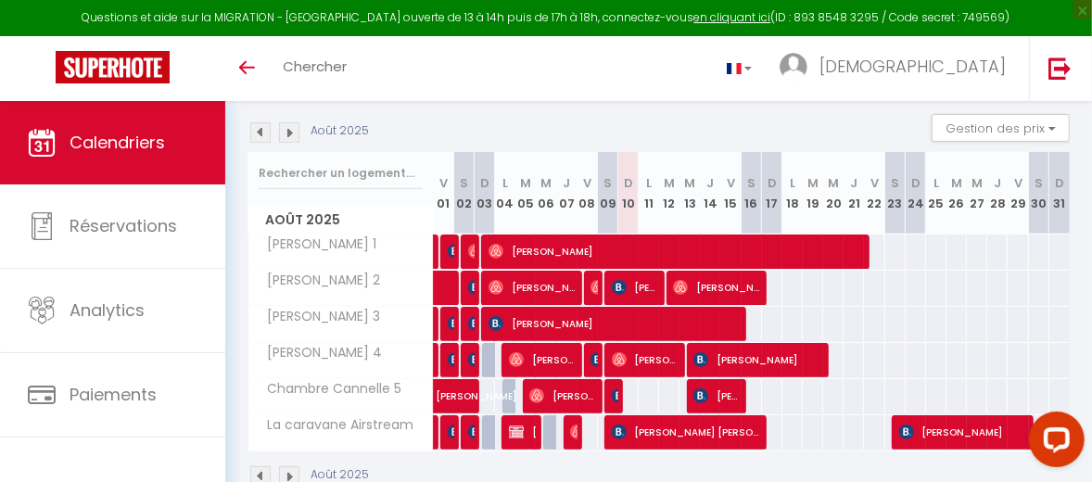
scroll to position [185, 0]
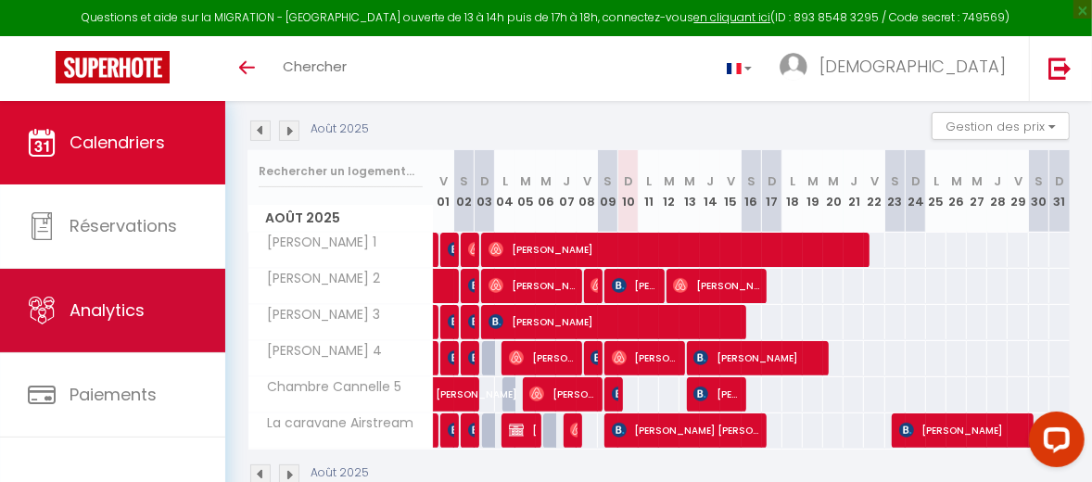
click at [158, 309] on link "Analytics" at bounding box center [112, 310] width 225 height 83
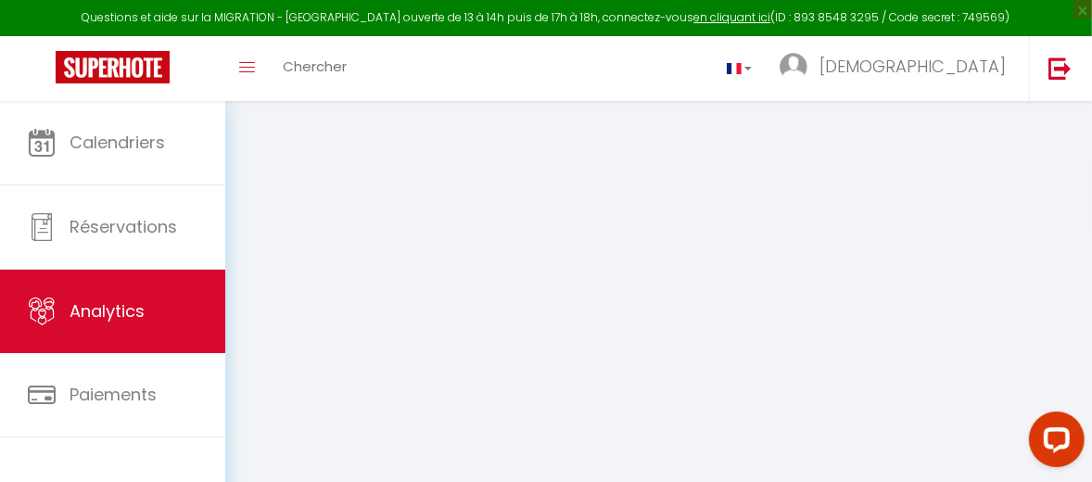
select select "2025"
select select "8"
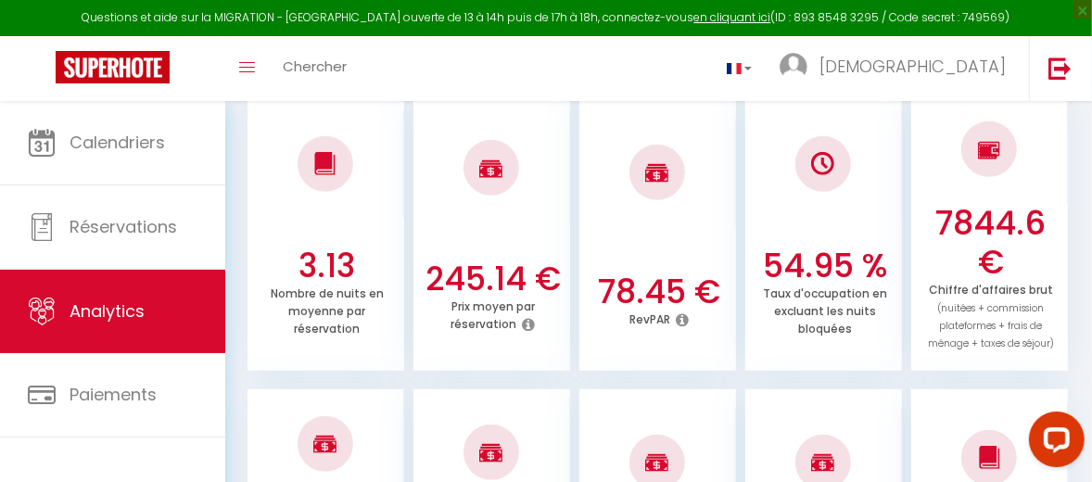
scroll to position [556, 0]
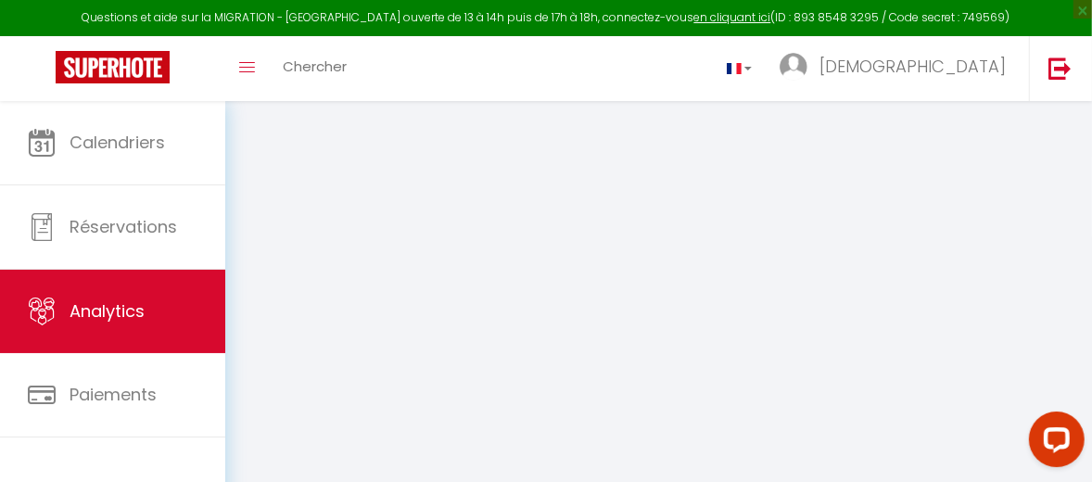
select select "2025"
select select "8"
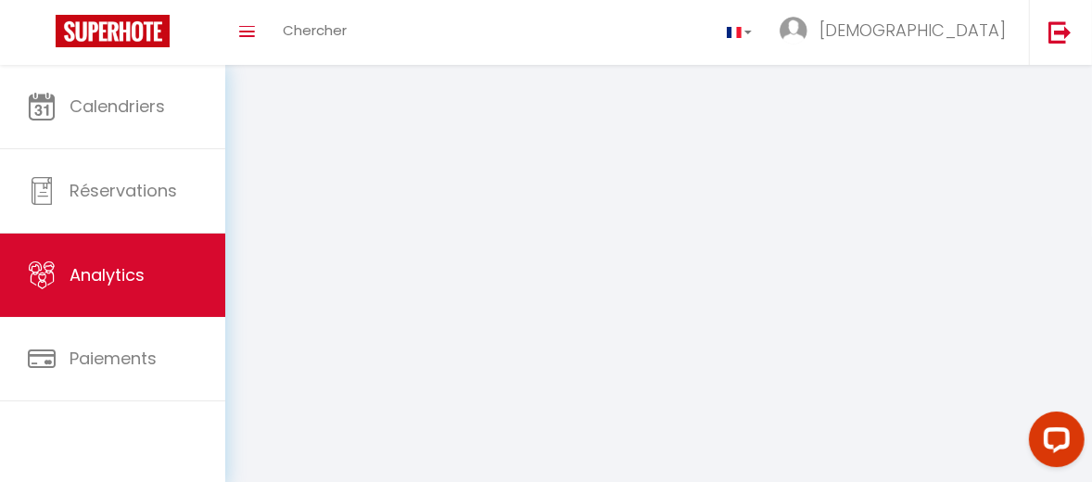
select select "2025"
select select "8"
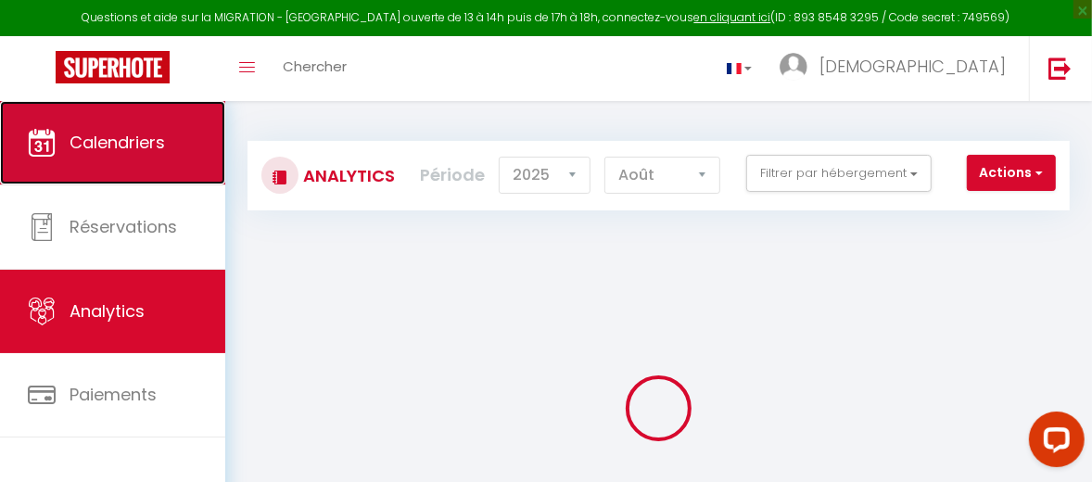
click at [142, 155] on link "Calendriers" at bounding box center [112, 142] width 225 height 83
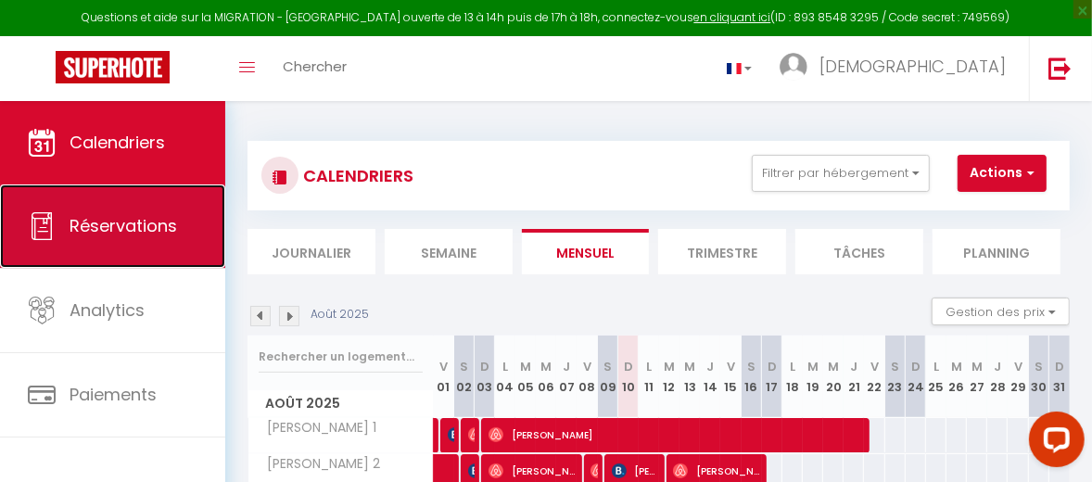
click at [151, 230] on span "Réservations" at bounding box center [124, 225] width 108 height 23
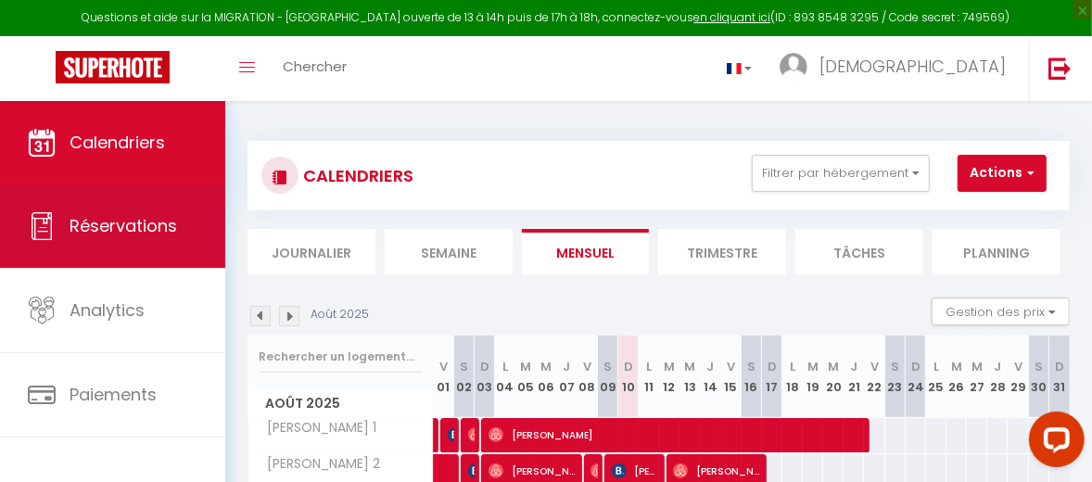
select select "not_cancelled"
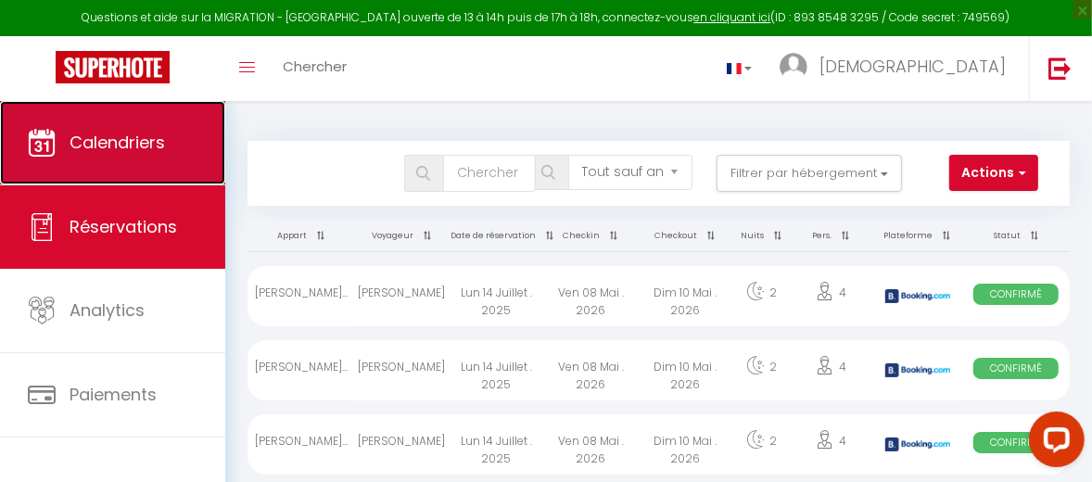
click at [122, 150] on span "Calendriers" at bounding box center [117, 142] width 95 height 23
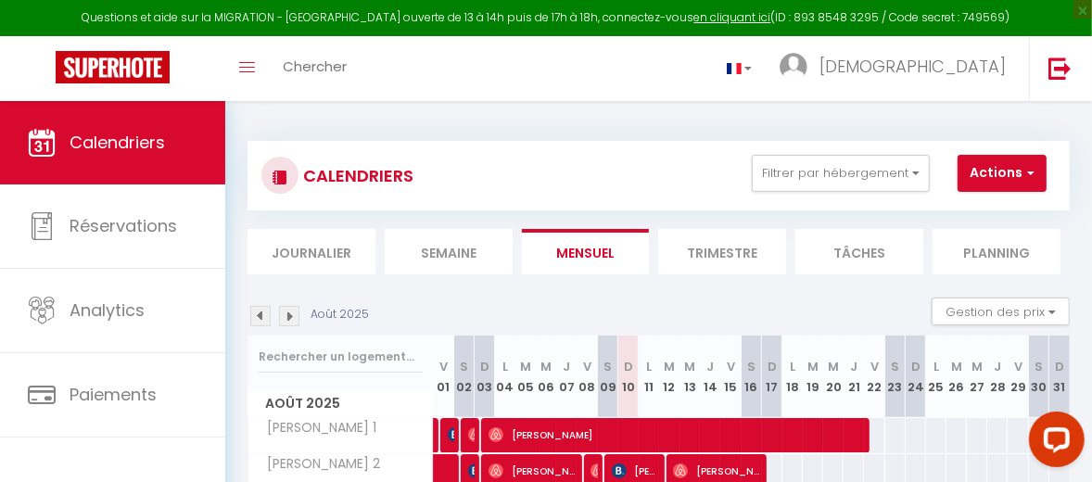
click at [291, 316] on img at bounding box center [289, 316] width 20 height 20
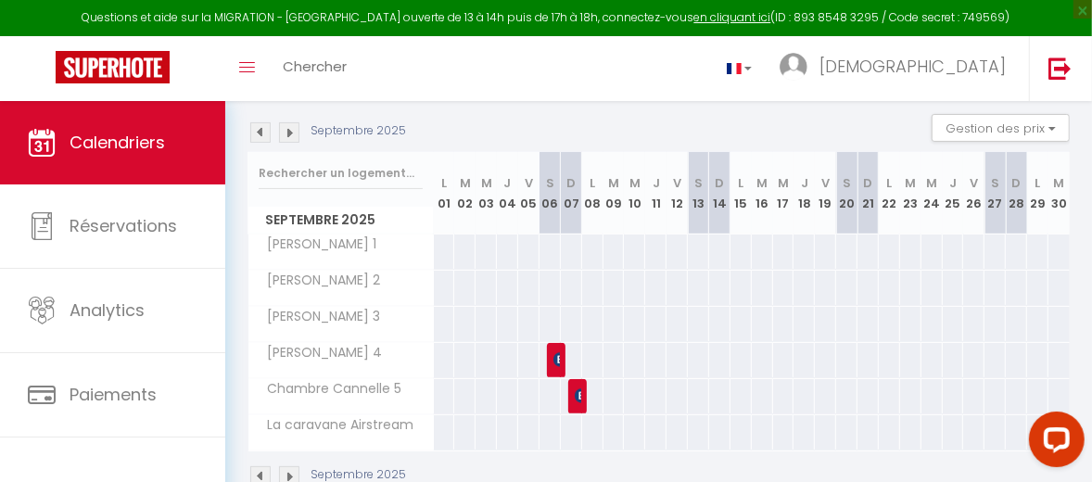
scroll to position [239, 0]
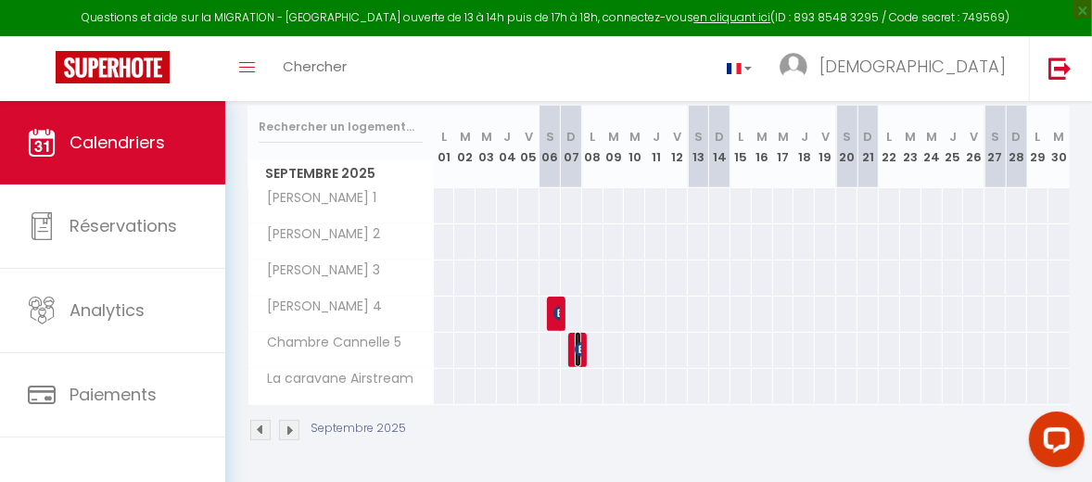
click at [575, 345] on span "[PERSON_NAME]" at bounding box center [578, 349] width 6 height 35
select select "OK"
select select "0"
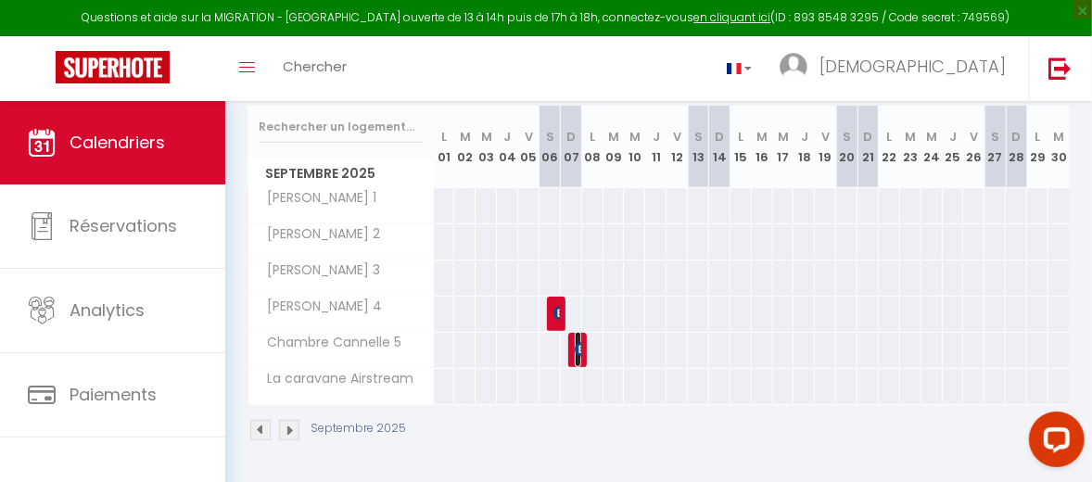
select select "1"
select select
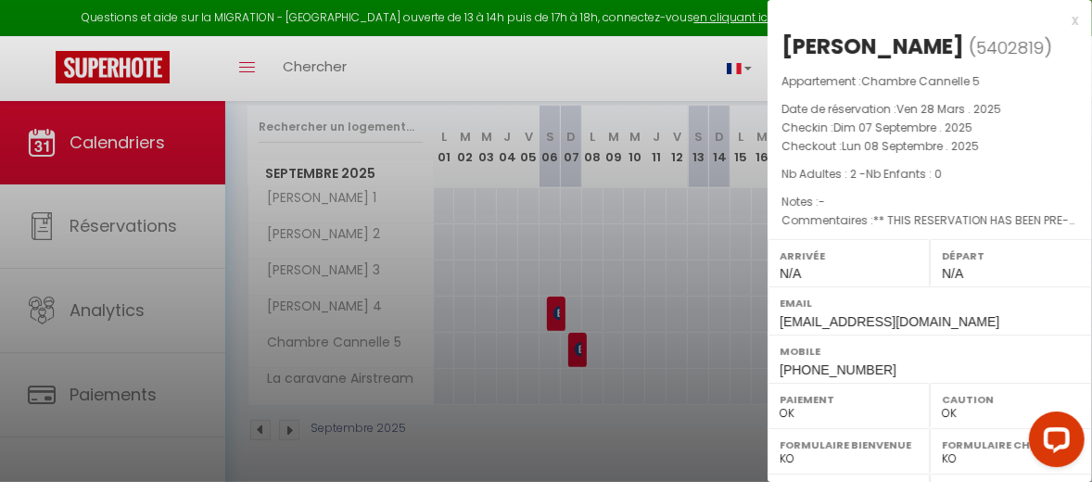
click at [551, 296] on div at bounding box center [546, 241] width 1092 height 482
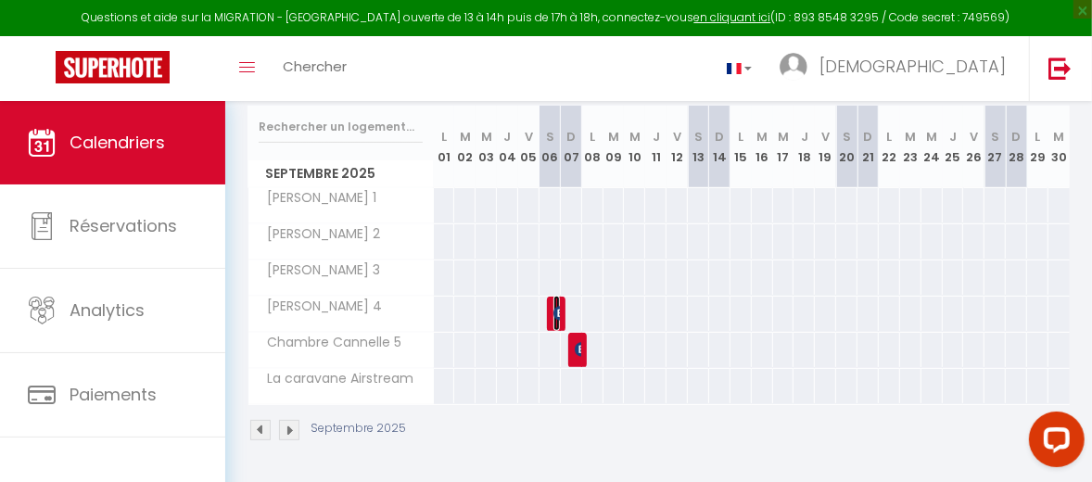
click at [553, 306] on img at bounding box center [560, 313] width 15 height 15
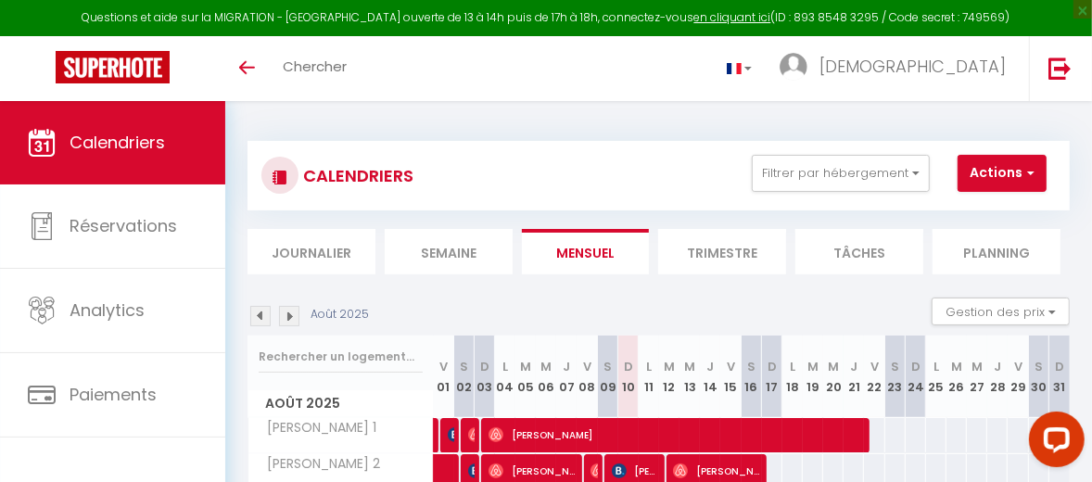
click at [291, 313] on img at bounding box center [289, 316] width 20 height 20
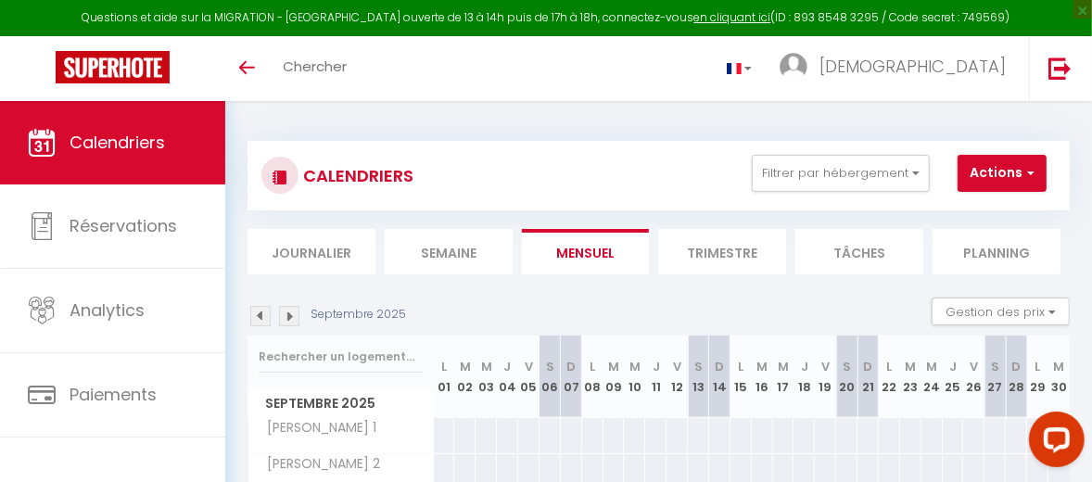
click at [259, 315] on img at bounding box center [260, 316] width 20 height 20
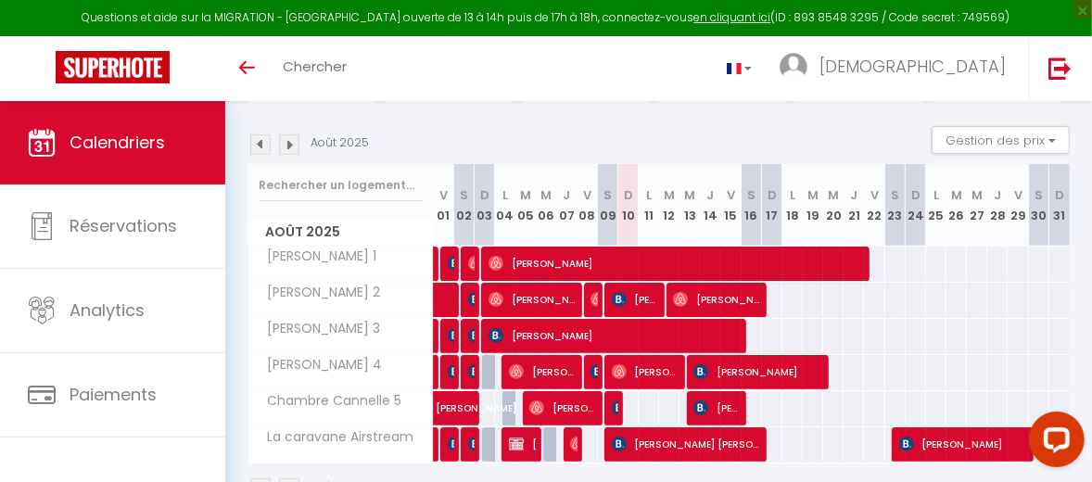
scroll to position [239, 0]
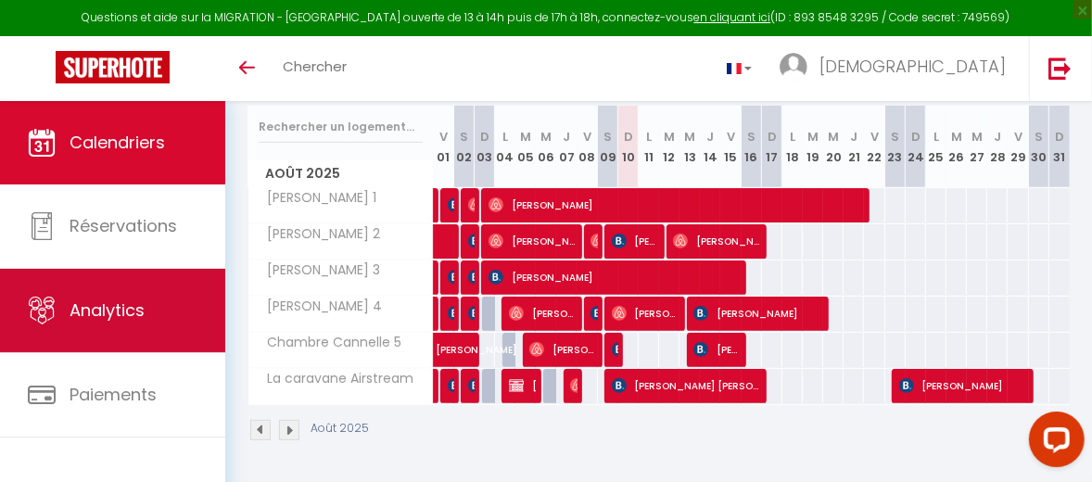
click at [164, 310] on link "Analytics" at bounding box center [112, 310] width 225 height 83
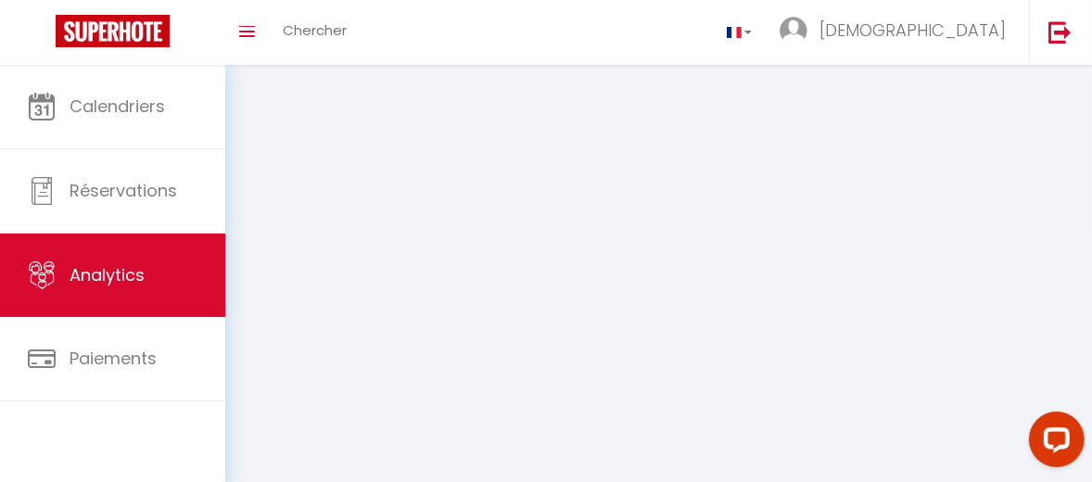
select select "2025"
select select "8"
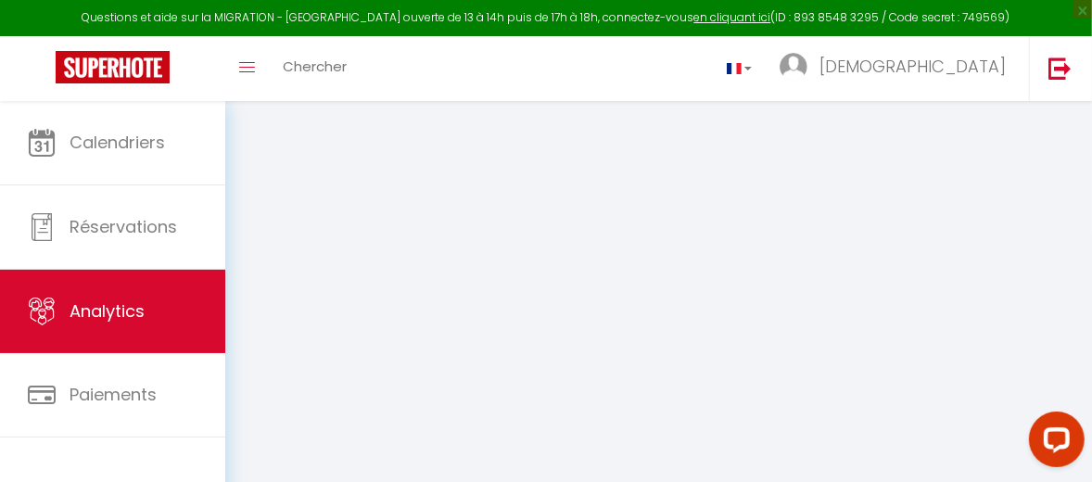
select select "2025"
select select "8"
